Goal: Find specific page/section: Find specific page/section

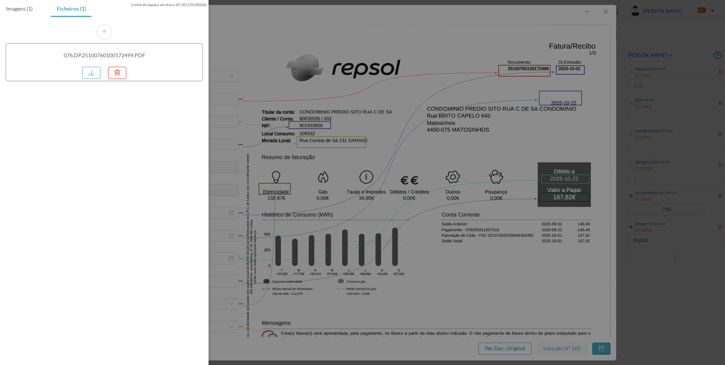
drag, startPoint x: 643, startPoint y: 116, endPoint x: 641, endPoint y: 80, distance: 35.3
click at [643, 114] on div at bounding box center [362, 182] width 725 height 365
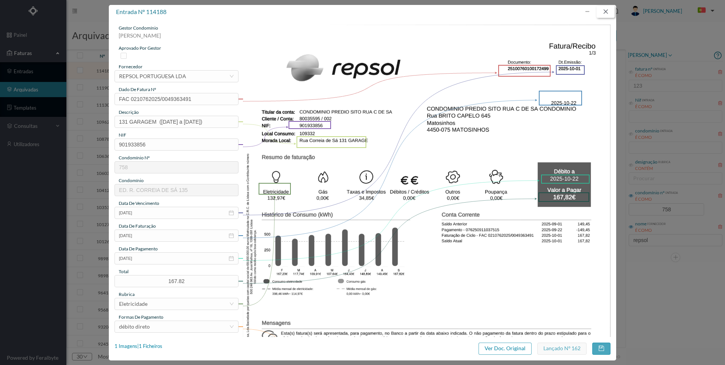
click at [607, 14] on button "button" at bounding box center [605, 12] width 18 height 12
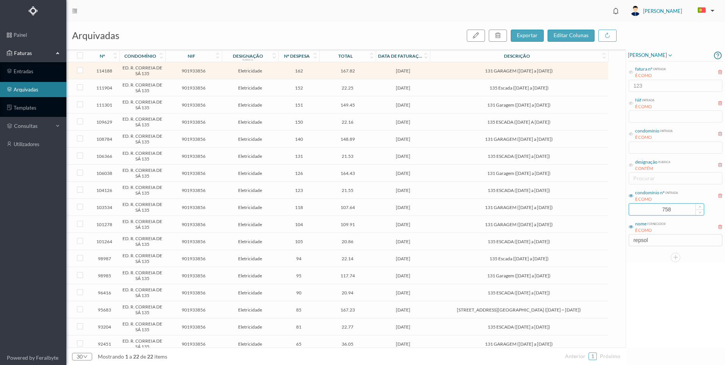
drag, startPoint x: 680, startPoint y: 209, endPoint x: 630, endPoint y: 203, distance: 50.3
click at [630, 203] on input "758" at bounding box center [666, 208] width 75 height 11
type input "125"
click at [658, 295] on div "[PERSON_NAME] fatura nº entrada É COMO 123 Nif entrada É COMO condomínio entrad…" at bounding box center [675, 198] width 99 height 298
drag, startPoint x: 658, startPoint y: 240, endPoint x: 620, endPoint y: 234, distance: 38.8
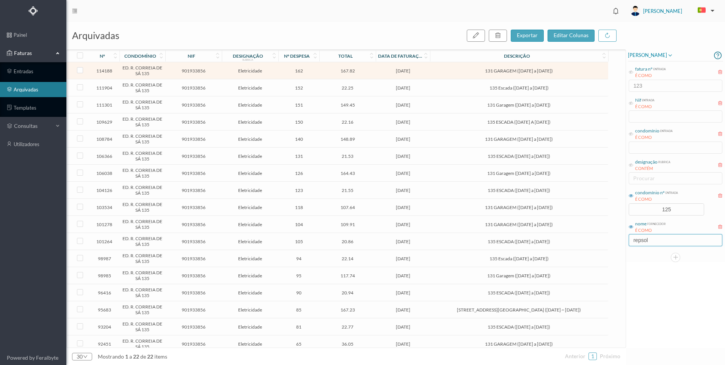
click at [620, 234] on div "arquivadas exportar editar colunas nº condomínio nif designação rubrica nº desp…" at bounding box center [395, 193] width 658 height 343
click at [671, 306] on div "[PERSON_NAME] fatura nº entrada É COMO 123 Nif entrada É COMO condomínio entrad…" at bounding box center [675, 198] width 99 height 298
drag, startPoint x: 653, startPoint y: 236, endPoint x: 657, endPoint y: 239, distance: 4.9
click at [653, 237] on input "maia" at bounding box center [675, 240] width 94 height 12
click at [678, 208] on input "125" at bounding box center [666, 208] width 75 height 11
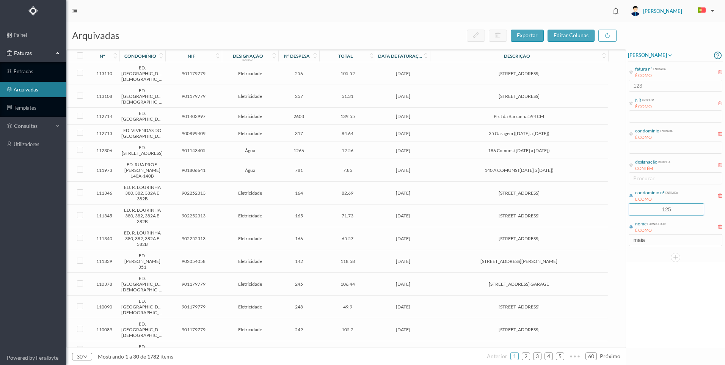
click at [671, 311] on div "[PERSON_NAME] fatura nº entrada É COMO 123 Nif entrada É COMO condomínio entrad…" at bounding box center [675, 198] width 99 height 298
click at [652, 238] on input "maia" at bounding box center [675, 240] width 94 height 12
click at [664, 304] on div "[PERSON_NAME] fatura nº entrada É COMO 123 Nif entrada É COMO condomínio entrad…" at bounding box center [675, 198] width 99 height 298
click at [651, 242] on input "maia" at bounding box center [675, 240] width 94 height 12
drag, startPoint x: 653, startPoint y: 286, endPoint x: 648, endPoint y: 282, distance: 6.5
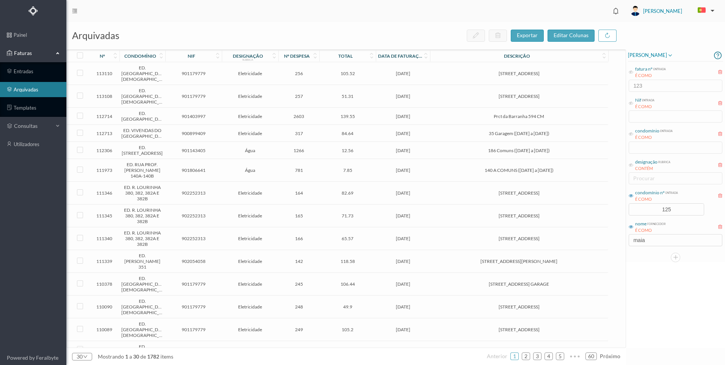
click at [650, 283] on div "[PERSON_NAME] fatura nº entrada É COMO 123 Nif entrada É COMO condomínio entrad…" at bounding box center [675, 198] width 99 height 298
click at [667, 205] on input "125" at bounding box center [666, 208] width 75 height 11
click at [678, 256] on button "button" at bounding box center [674, 256] width 9 height 9
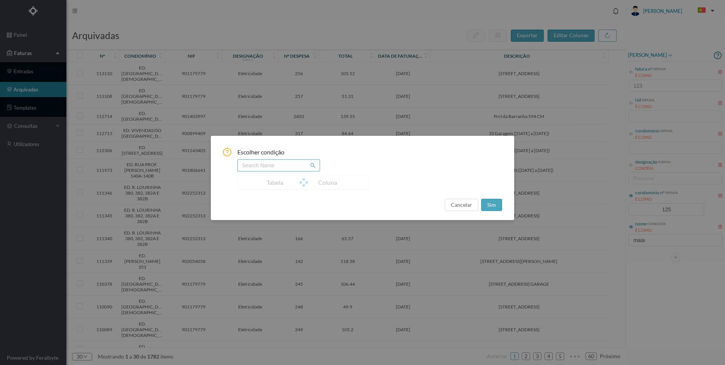
drag, startPoint x: 654, startPoint y: 284, endPoint x: 601, endPoint y: 264, distance: 56.1
click at [653, 283] on div "Escolher condição Tabela Coluna No Data cancelar sim" at bounding box center [362, 182] width 725 height 365
click at [471, 203] on button "cancelar" at bounding box center [460, 205] width 33 height 12
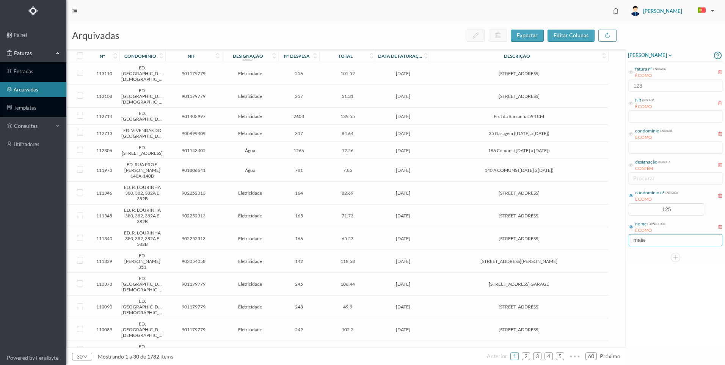
click at [648, 243] on input "maia" at bounding box center [675, 240] width 94 height 12
drag, startPoint x: 655, startPoint y: 243, endPoint x: 618, endPoint y: 238, distance: 37.5
click at [618, 238] on div "arquivadas exportar editar colunas nº condomínio nif designação rubrica nº desp…" at bounding box center [395, 193] width 658 height 343
type input "smas"
click at [682, 317] on div "[PERSON_NAME] fatura nº entrada É COMO 123 Nif entrada É COMO condomínio entrad…" at bounding box center [675, 198] width 99 height 298
